Goal: Task Accomplishment & Management: Manage account settings

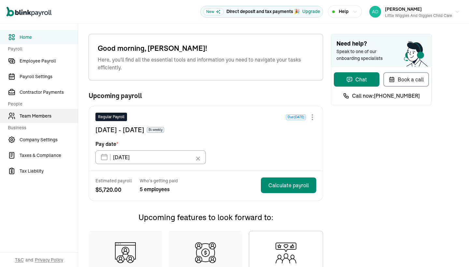
click at [42, 115] on span "Team Members" at bounding box center [49, 116] width 58 height 7
type input "09/29/2025"
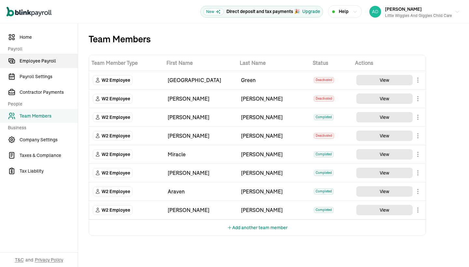
click at [57, 63] on span "Employee Payroll" at bounding box center [49, 61] width 58 height 7
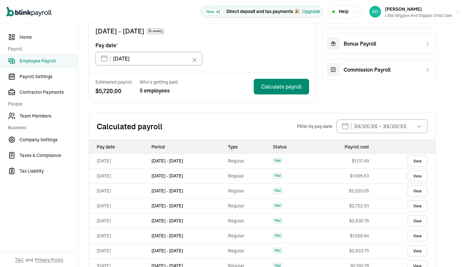
scroll to position [69, 0]
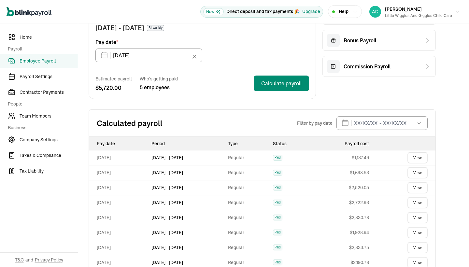
click at [422, 160] on link "View" at bounding box center [417, 157] width 20 height 11
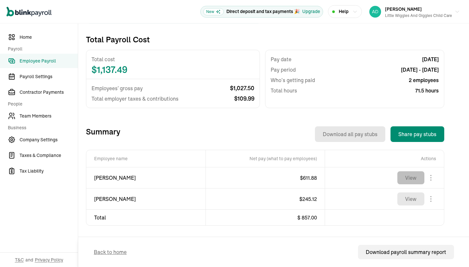
scroll to position [0, 0]
click at [407, 176] on button "View" at bounding box center [410, 177] width 27 height 13
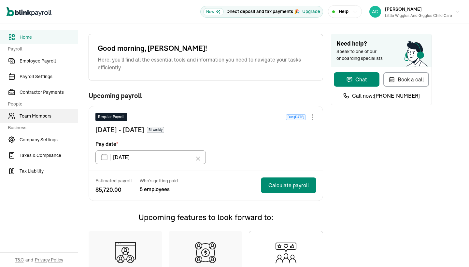
click at [42, 115] on span "Team Members" at bounding box center [49, 116] width 58 height 7
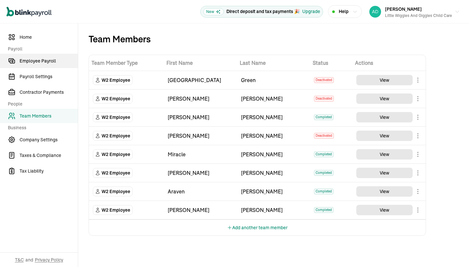
click at [57, 63] on span "Employee Payroll" at bounding box center [49, 61] width 58 height 7
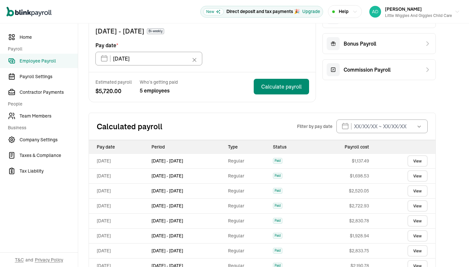
scroll to position [69, 0]
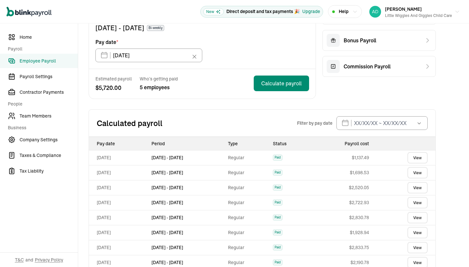
click at [422, 160] on link "View" at bounding box center [417, 157] width 20 height 11
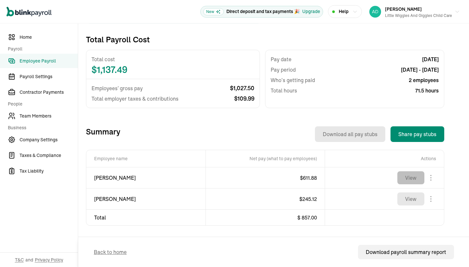
scroll to position [0, 0]
click at [407, 176] on button "View" at bounding box center [410, 177] width 27 height 13
click at [405, 176] on button "View" at bounding box center [410, 177] width 27 height 13
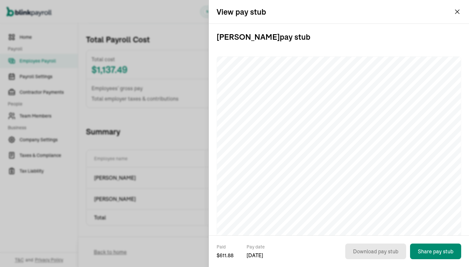
click at [458, 6] on div "View pay stub" at bounding box center [339, 11] width 260 height 23
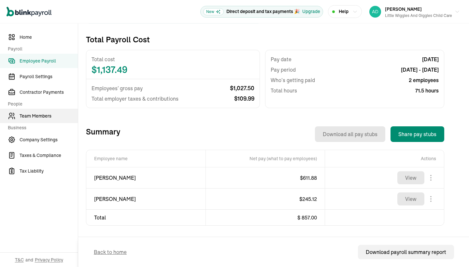
click at [48, 118] on span "Team Members" at bounding box center [49, 116] width 58 height 7
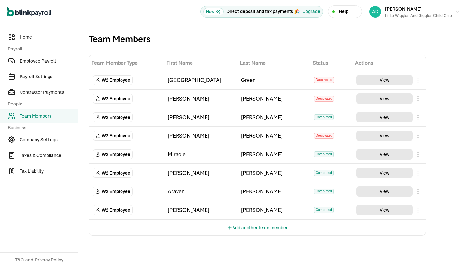
click at [419, 117] on body "Open main menu New Direct deposit and tax payments 🎉 Upgrade Help [PERSON_NAME]…" at bounding box center [234, 133] width 469 height 267
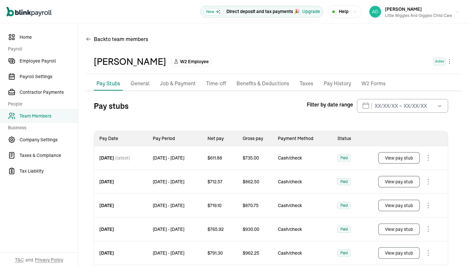
click at [138, 84] on p "General" at bounding box center [140, 83] width 19 height 8
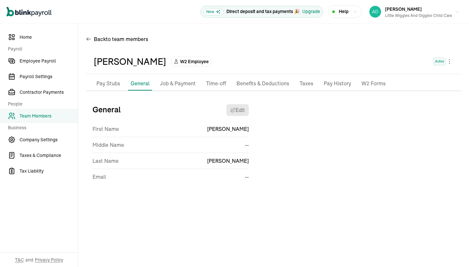
click at [184, 84] on p "Job & Payment" at bounding box center [178, 83] width 36 height 8
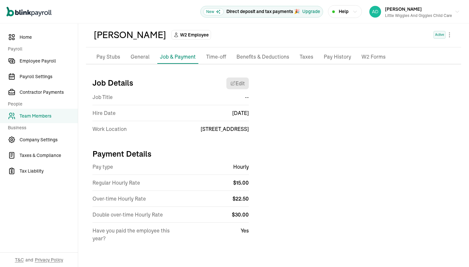
click at [213, 59] on p "Time-off" at bounding box center [216, 57] width 20 height 8
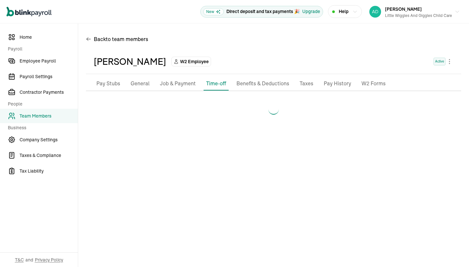
click at [243, 58] on div "[PERSON_NAME] W2 Employee Active Pay Stubs General Job & Payment Time-off Benef…" at bounding box center [273, 87] width 375 height 77
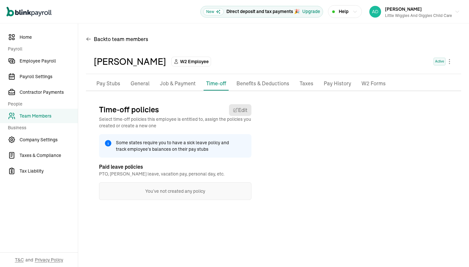
click at [136, 83] on p "General" at bounding box center [140, 83] width 19 height 8
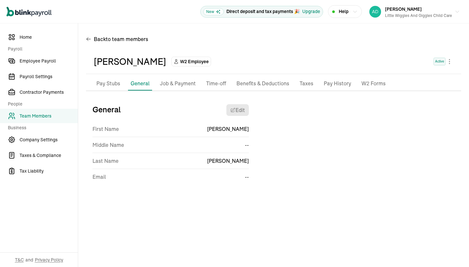
click at [303, 81] on p "Taxes" at bounding box center [307, 83] width 14 height 8
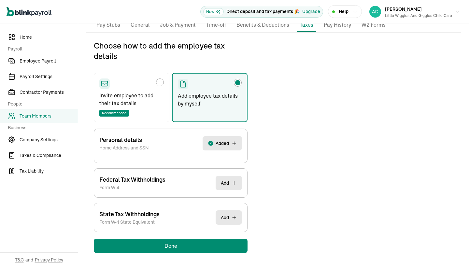
click at [163, 148] on div "Personal details Home Address and SSN Added" at bounding box center [170, 143] width 143 height 29
click at [217, 133] on div "Personal details Home Address and SSN Added" at bounding box center [170, 143] width 143 height 29
drag, startPoint x: 156, startPoint y: 144, endPoint x: 140, endPoint y: 145, distance: 16.0
click at [156, 145] on div "Personal details Home Address and SSN Added" at bounding box center [170, 143] width 143 height 29
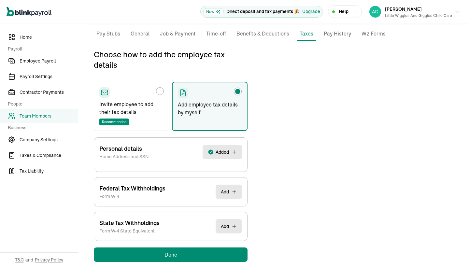
click at [169, 152] on div "Personal details Home Address and SSN Added" at bounding box center [170, 152] width 143 height 29
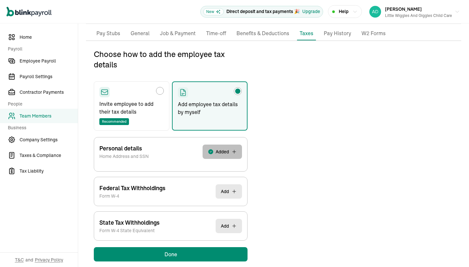
click at [222, 153] on span "Added" at bounding box center [222, 151] width 13 height 7
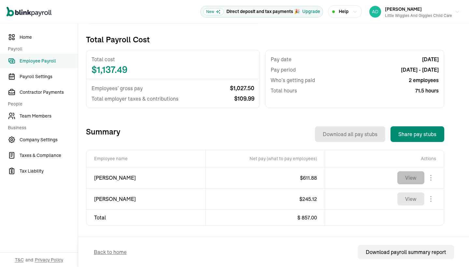
click at [405, 176] on button "View" at bounding box center [410, 177] width 27 height 13
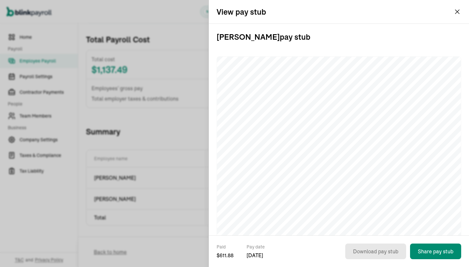
click at [458, 6] on div "View pay stub" at bounding box center [339, 11] width 260 height 23
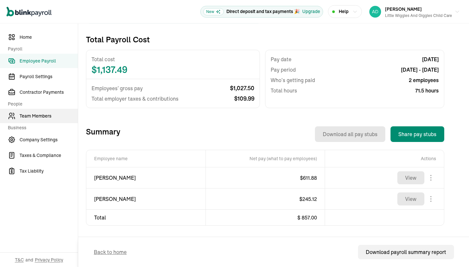
click at [48, 118] on span "Team Members" at bounding box center [49, 116] width 58 height 7
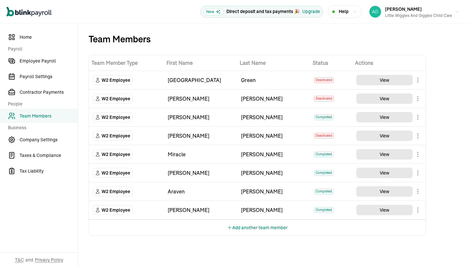
click at [419, 117] on body "Open main menu New Direct deposit and tax payments 🎉 Upgrade Help [PERSON_NAME]…" at bounding box center [234, 133] width 469 height 267
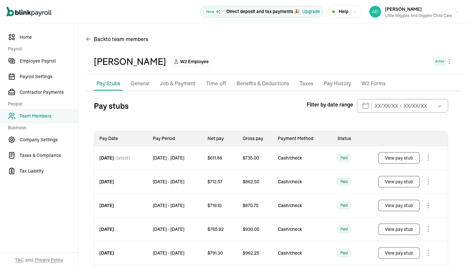
click at [138, 84] on p "General" at bounding box center [140, 83] width 19 height 8
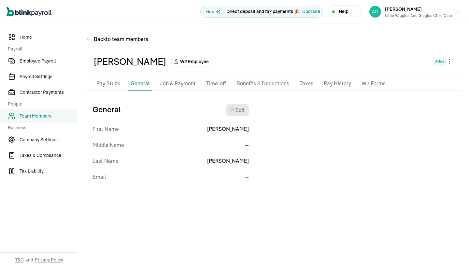
click at [184, 84] on p "Job & Payment" at bounding box center [178, 83] width 36 height 8
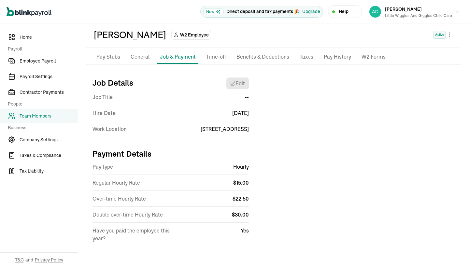
click at [213, 59] on p "Time-off" at bounding box center [216, 57] width 20 height 8
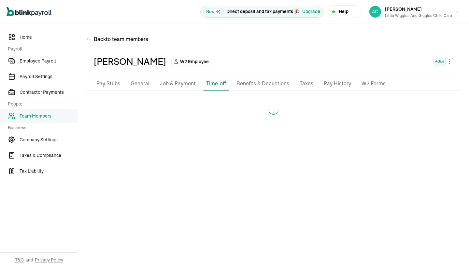
click at [243, 58] on div "[PERSON_NAME] W2 Employee Active Pay Stubs General Job & Payment Time-off Benef…" at bounding box center [273, 87] width 375 height 77
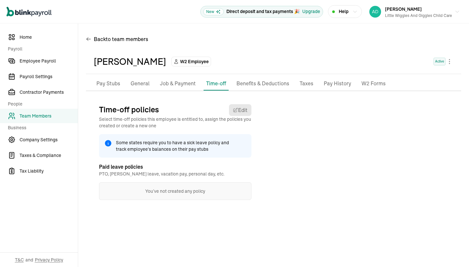
click at [136, 83] on p "General" at bounding box center [140, 83] width 19 height 8
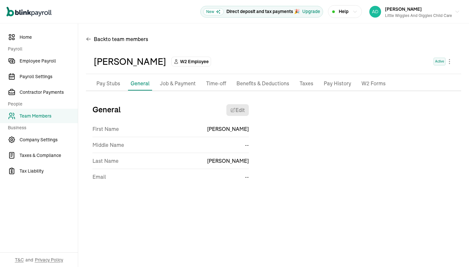
click at [303, 81] on p "Taxes" at bounding box center [307, 83] width 14 height 8
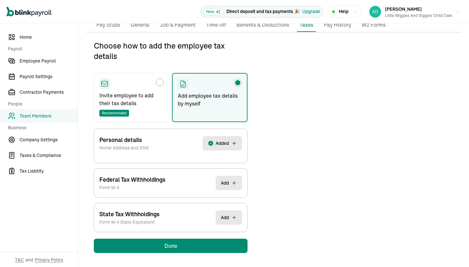
click at [163, 148] on div "Personal details Home Address and SSN Added" at bounding box center [170, 143] width 143 height 29
click at [217, 133] on div "Personal details Home Address and SSN Added" at bounding box center [170, 143] width 143 height 29
drag, startPoint x: 156, startPoint y: 144, endPoint x: 140, endPoint y: 145, distance: 16.0
click at [156, 145] on div "Personal details Home Address and SSN Added" at bounding box center [170, 143] width 143 height 29
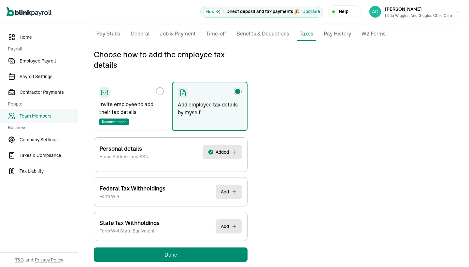
click at [169, 152] on div "Personal details Home Address and SSN Added" at bounding box center [170, 152] width 143 height 29
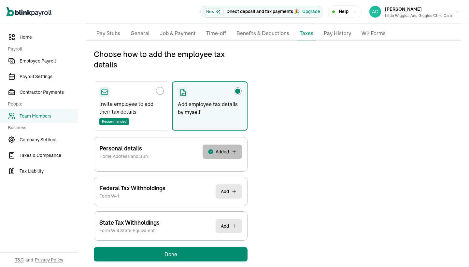
click at [222, 153] on span "Added" at bounding box center [222, 151] width 13 height 7
